Goal: Task Accomplishment & Management: Manage account settings

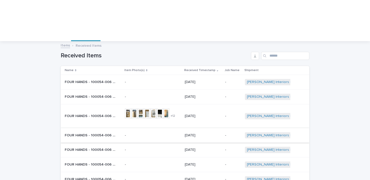
scroll to position [13, 0]
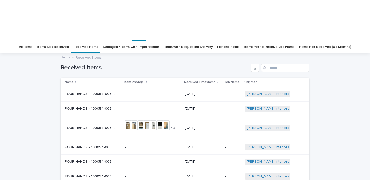
click at [90, 91] on p "FOUR HANDS - 100054-006 [PERSON_NAME] DINING CHAIR | 74795" at bounding box center [91, 93] width 52 height 5
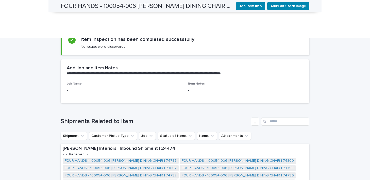
scroll to position [146, 0]
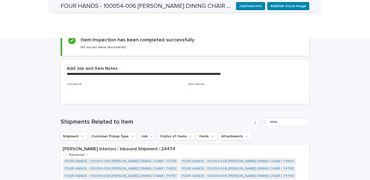
click at [146, 132] on button "Job" at bounding box center [147, 136] width 17 height 8
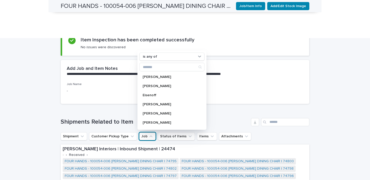
click at [320, 105] on div "**********" at bounding box center [185, 117] width 370 height 393
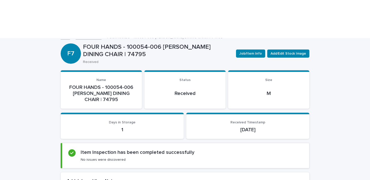
scroll to position [33, 0]
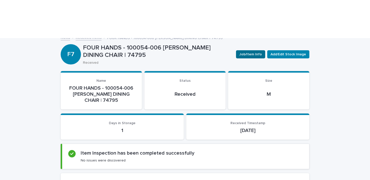
click at [258, 50] on button "Job/Item Info" at bounding box center [250, 54] width 29 height 8
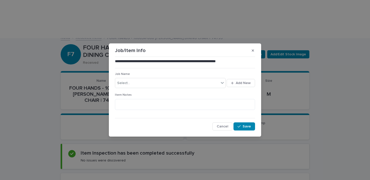
click at [329, 97] on div "**********" at bounding box center [185, 90] width 370 height 180
click at [227, 128] on span "Cancel" at bounding box center [222, 127] width 11 height 4
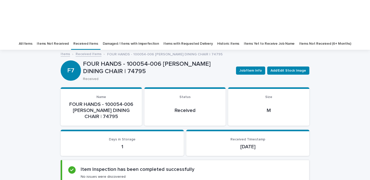
scroll to position [0, 0]
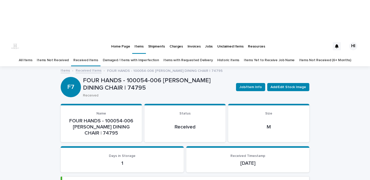
click at [207, 38] on p "Jobs" at bounding box center [209, 43] width 8 height 11
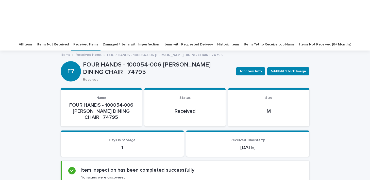
scroll to position [16, 0]
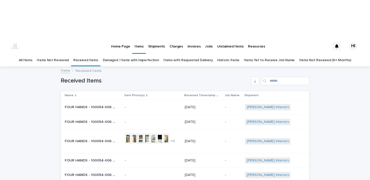
click at [97, 104] on p "FOUR HANDS - 100054-006 [PERSON_NAME] DINING CHAIR | 74795" at bounding box center [91, 106] width 52 height 5
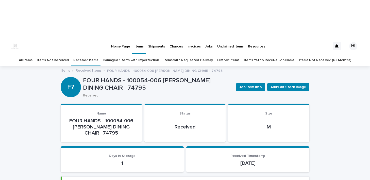
scroll to position [16, 0]
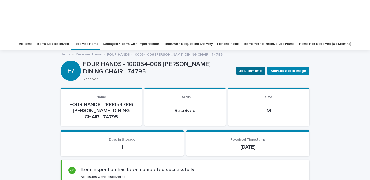
click at [254, 68] on span "Job/Item Info" at bounding box center [250, 70] width 23 height 5
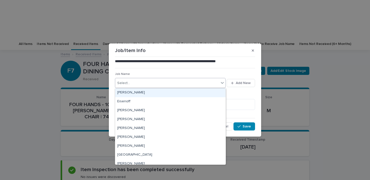
click at [198, 83] on div "Select..." at bounding box center [167, 83] width 104 height 8
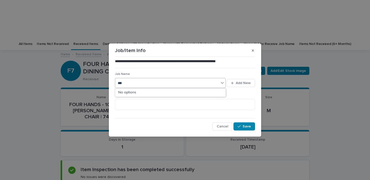
type input "***"
click at [218, 72] on p "Job Name" at bounding box center [185, 74] width 140 height 4
click at [203, 83] on div "Select..." at bounding box center [167, 83] width 104 height 8
type input "********"
click at [239, 84] on span "Add New" at bounding box center [243, 83] width 15 height 4
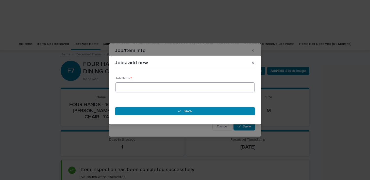
click at [211, 90] on input at bounding box center [184, 87] width 139 height 10
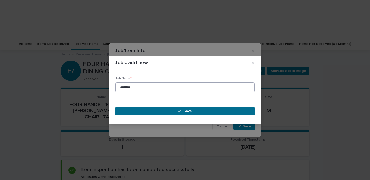
type input "********"
click at [205, 110] on button "Save" at bounding box center [185, 111] width 140 height 8
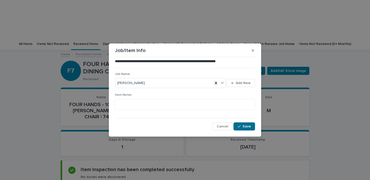
click at [248, 126] on span "Save" at bounding box center [246, 127] width 8 height 4
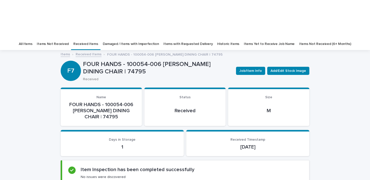
click at [93, 51] on link "Received Items" at bounding box center [89, 54] width 26 height 6
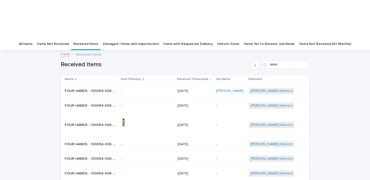
scroll to position [16, 0]
click at [92, 102] on p "FOUR HANDS - 100054-006 [PERSON_NAME] DINING CHAIR | 74800" at bounding box center [91, 104] width 52 height 5
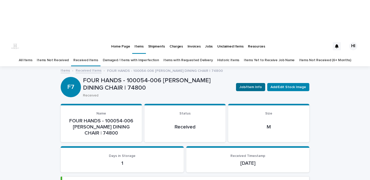
click at [254, 84] on span "Job/Item Info" at bounding box center [250, 86] width 23 height 5
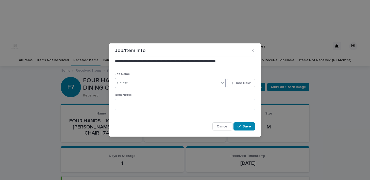
click at [174, 83] on div "Select..." at bounding box center [167, 83] width 104 height 8
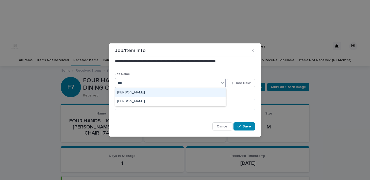
type input "****"
click at [168, 93] on div "[PERSON_NAME]" at bounding box center [170, 92] width 110 height 9
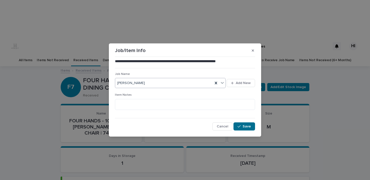
click at [249, 125] on span "Save" at bounding box center [246, 127] width 8 height 4
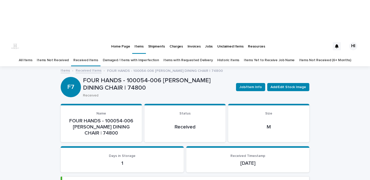
click at [205, 38] on p "Jobs" at bounding box center [209, 43] width 8 height 11
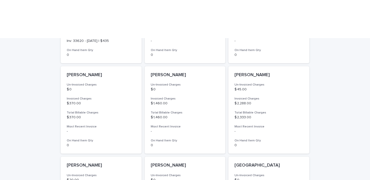
scroll to position [217, 0]
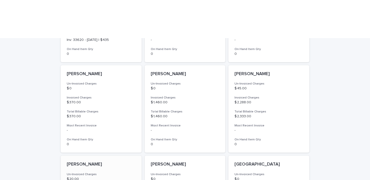
click at [82, 162] on p "[PERSON_NAME]" at bounding box center [101, 165] width 69 height 6
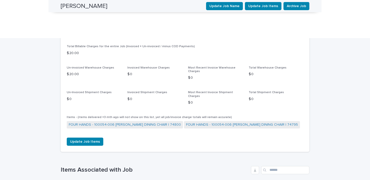
scroll to position [196, 0]
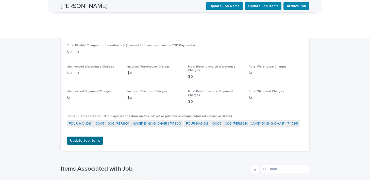
click at [85, 138] on span "Update Job Items" at bounding box center [85, 140] width 30 height 5
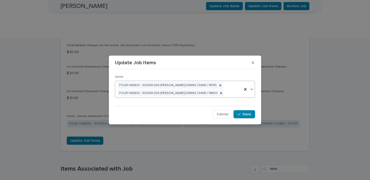
click at [252, 90] on icon at bounding box center [251, 88] width 5 height 5
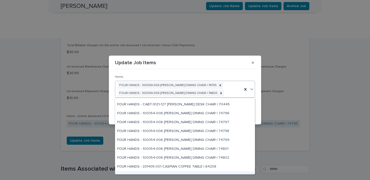
scroll to position [139, 0]
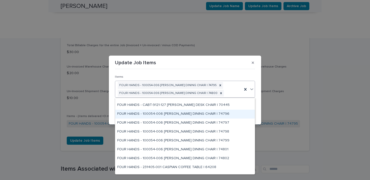
click at [226, 116] on div "FOUR HANDS - 100054-006 [PERSON_NAME] DINING CHAIR | 74796" at bounding box center [184, 114] width 139 height 9
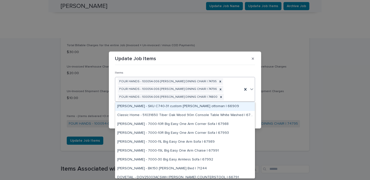
click at [252, 90] on icon at bounding box center [251, 88] width 5 height 5
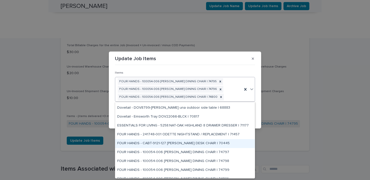
scroll to position [108, 0]
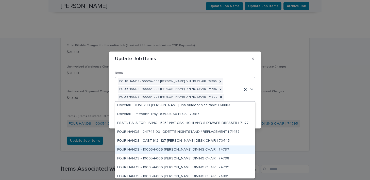
click at [211, 150] on div "FOUR HANDS - 100054-006 [PERSON_NAME] DINING CHAIR | 74797" at bounding box center [184, 149] width 139 height 9
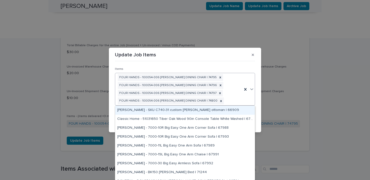
click at [251, 91] on icon at bounding box center [251, 88] width 5 height 5
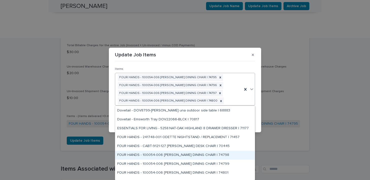
scroll to position [108, 0]
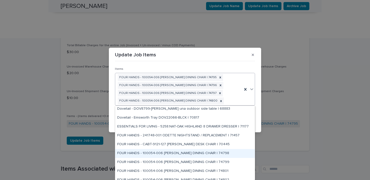
click at [240, 153] on div "FOUR HANDS - 100054-006 [PERSON_NAME] DINING CHAIR | 74798" at bounding box center [184, 153] width 139 height 9
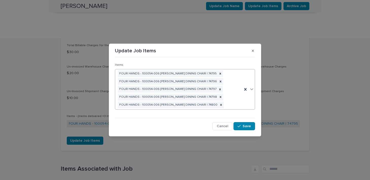
click at [252, 91] on icon at bounding box center [251, 88] width 5 height 5
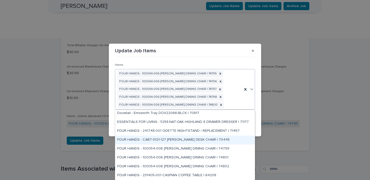
scroll to position [116, 0]
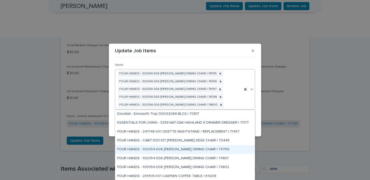
click at [210, 150] on div "FOUR HANDS - 100054-006 [PERSON_NAME] DINING CHAIR | 74799" at bounding box center [184, 149] width 139 height 9
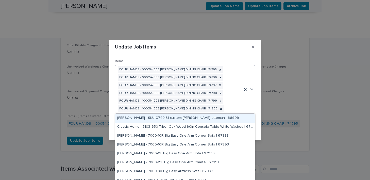
click at [251, 91] on icon at bounding box center [251, 88] width 5 height 5
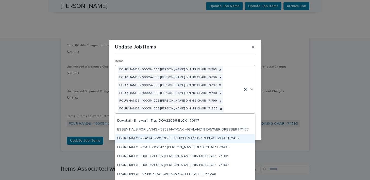
scroll to position [113, 0]
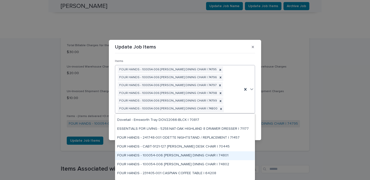
click at [204, 155] on div "FOUR HANDS - 100054-006 [PERSON_NAME] DINING CHAIR | 74801" at bounding box center [184, 155] width 139 height 9
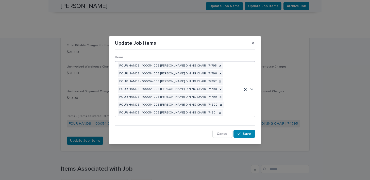
click at [252, 89] on icon at bounding box center [251, 88] width 5 height 5
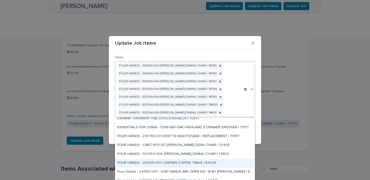
scroll to position [118, 0]
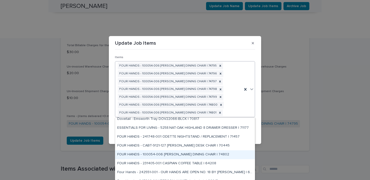
click at [201, 154] on div "FOUR HANDS - 100054-006 [PERSON_NAME] DINING CHAIR | 74802" at bounding box center [184, 154] width 139 height 9
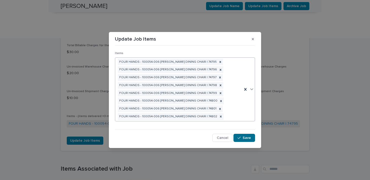
click at [250, 138] on span "Save" at bounding box center [246, 138] width 8 height 4
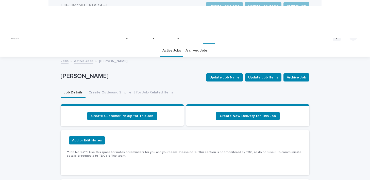
scroll to position [0, 0]
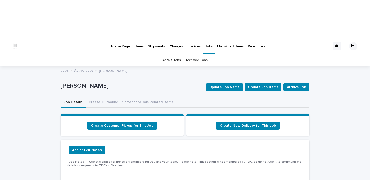
click at [139, 38] on p "Items" at bounding box center [138, 43] width 9 height 11
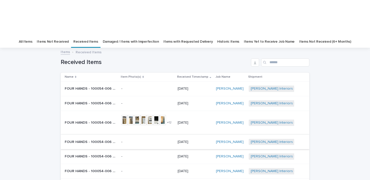
scroll to position [18, 0]
